Goal: Task Accomplishment & Management: Use online tool/utility

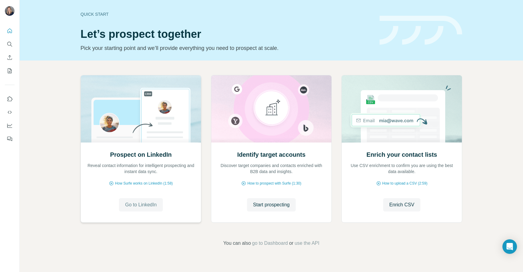
click at [143, 204] on span "Go to LinkedIn" at bounding box center [140, 204] width 31 height 7
